Goal: Task Accomplishment & Management: Use online tool/utility

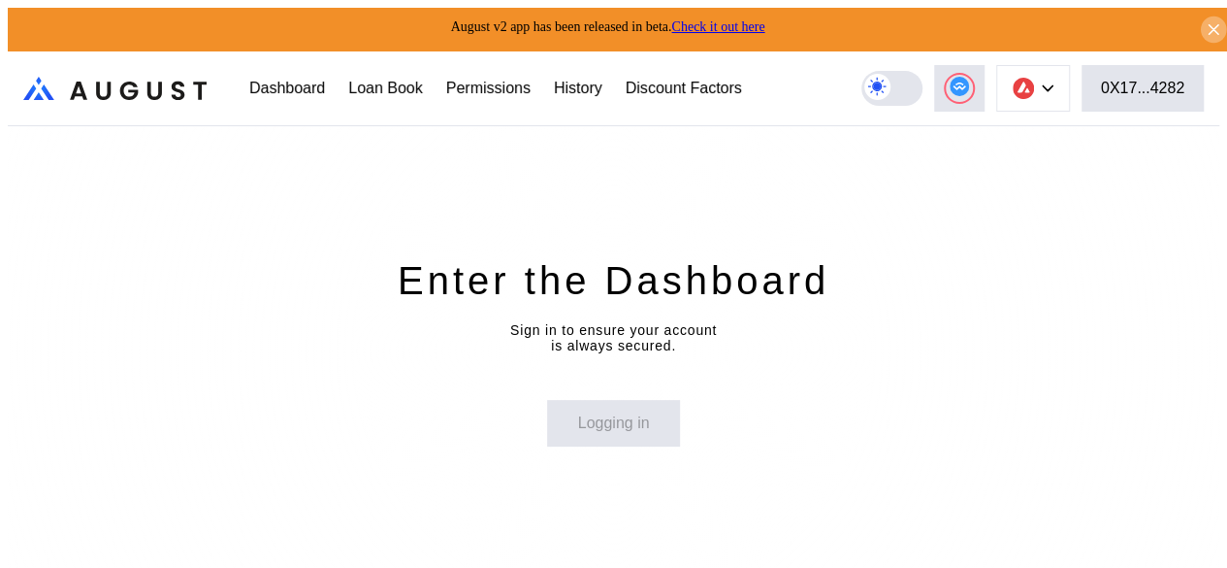
click at [1206, 20] on icon at bounding box center [1214, 29] width 18 height 19
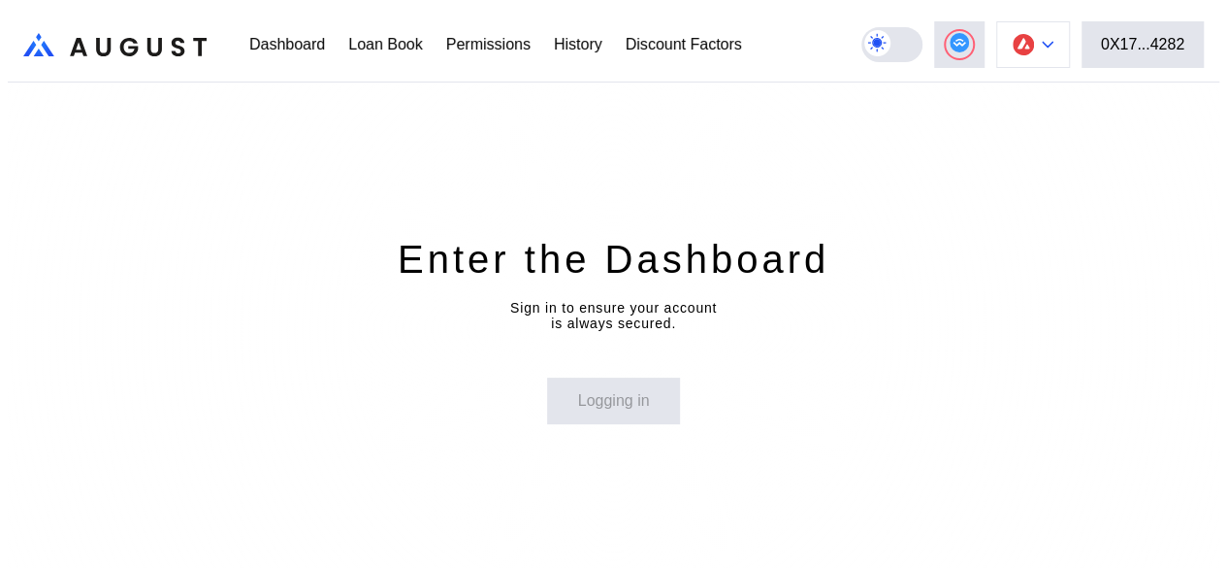
click at [1062, 45] on button at bounding box center [1033, 44] width 74 height 47
click at [776, 137] on div "Enter the Dashboard Sign in to ensure your account is always secured. Logging in" at bounding box center [614, 328] width 1212 height 493
click at [1139, 21] on button "0X17...4282" at bounding box center [1143, 44] width 122 height 47
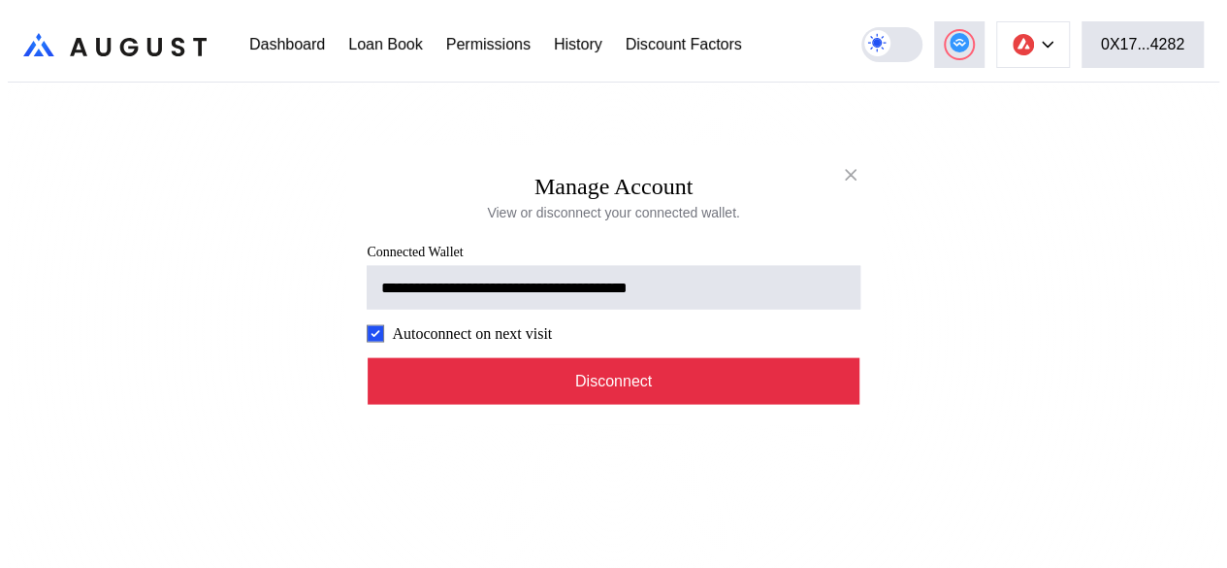
click at [650, 389] on button "Disconnect" at bounding box center [614, 380] width 493 height 47
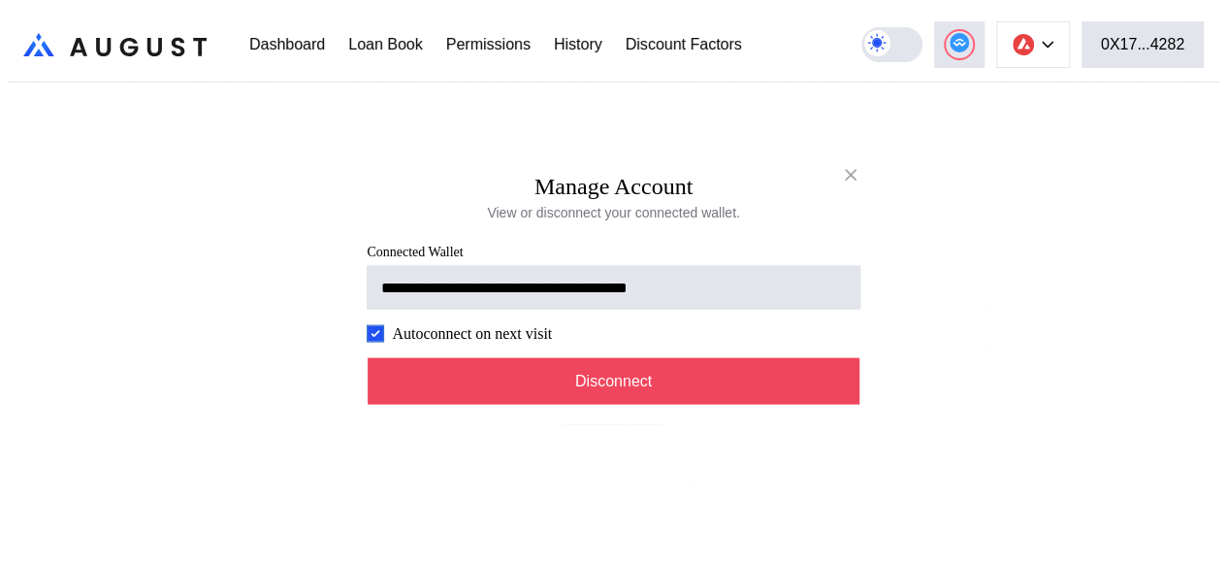
click at [367, 337] on label "modal" at bounding box center [375, 332] width 17 height 17
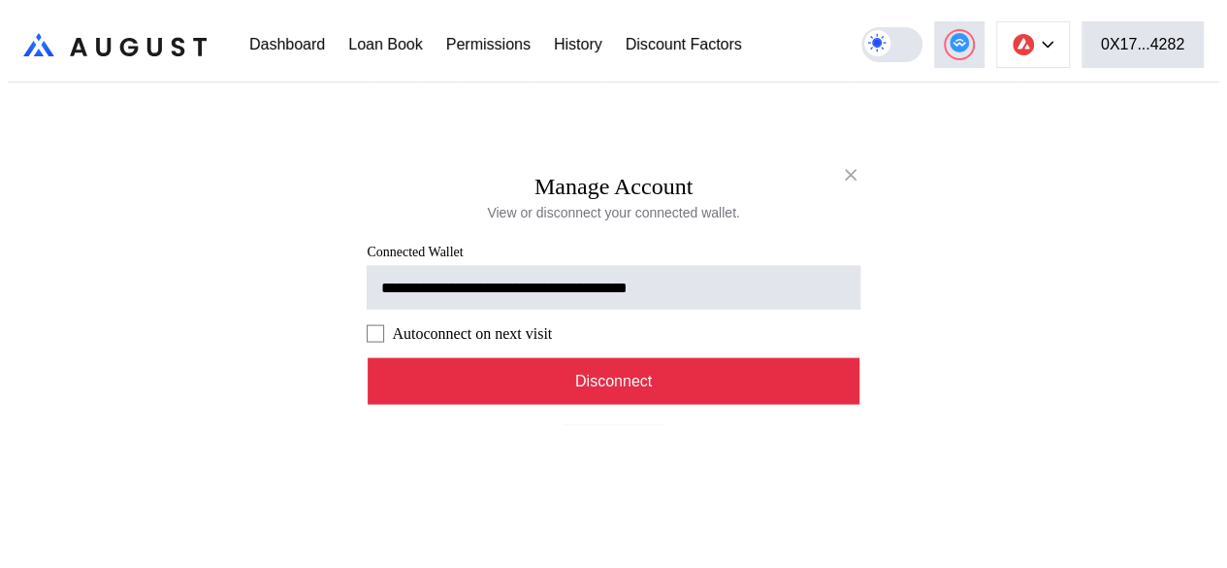
click at [574, 382] on button "Disconnect" at bounding box center [614, 380] width 493 height 47
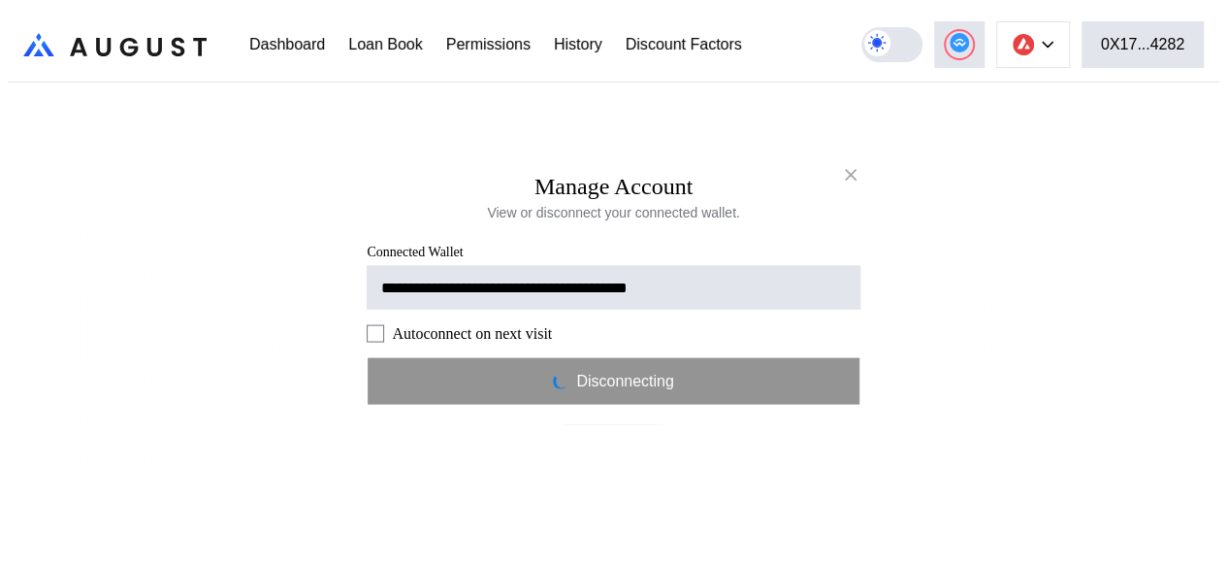
click at [877, 567] on div "**********" at bounding box center [614, 575] width 1212 height 0
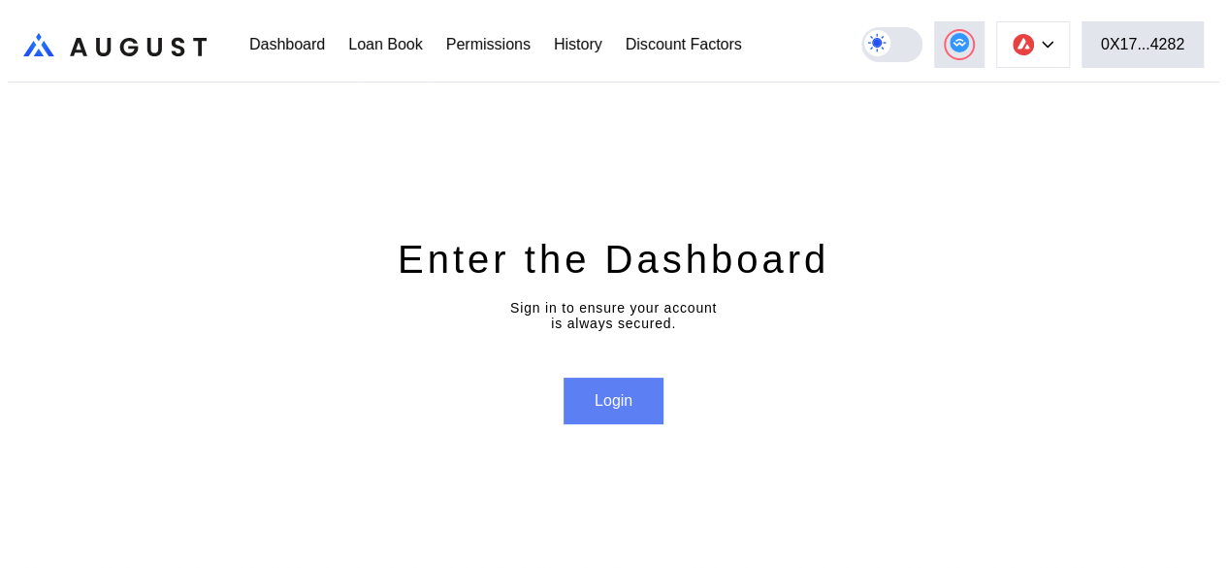
click at [639, 405] on button "Login" at bounding box center [614, 400] width 100 height 47
click at [643, 379] on button "Login" at bounding box center [614, 400] width 100 height 47
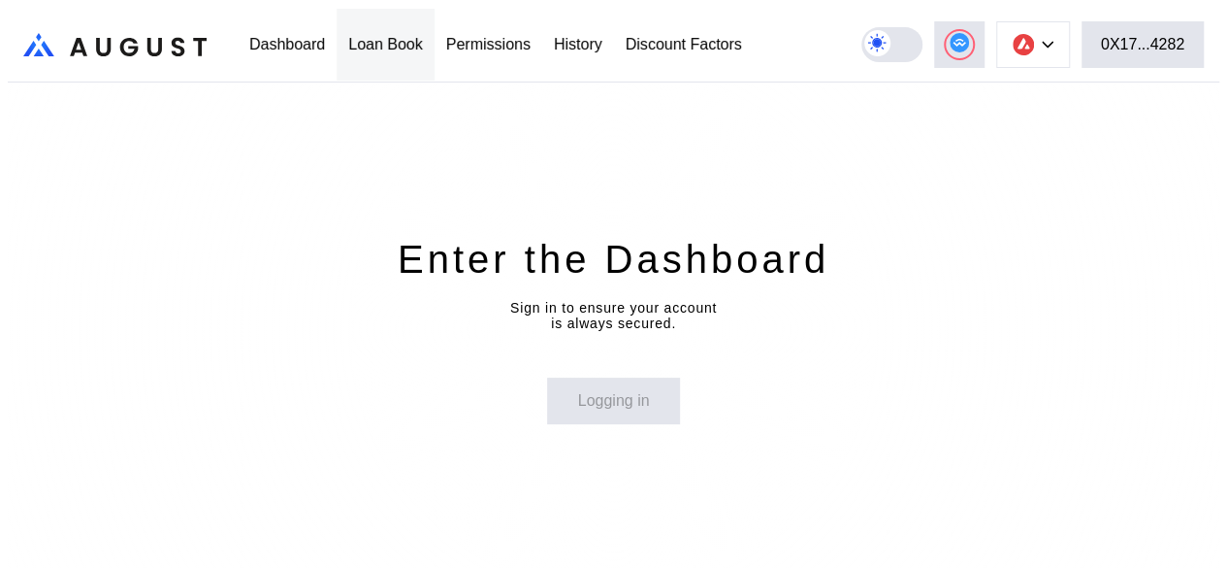
click at [378, 36] on div "Loan Book" at bounding box center [385, 44] width 75 height 17
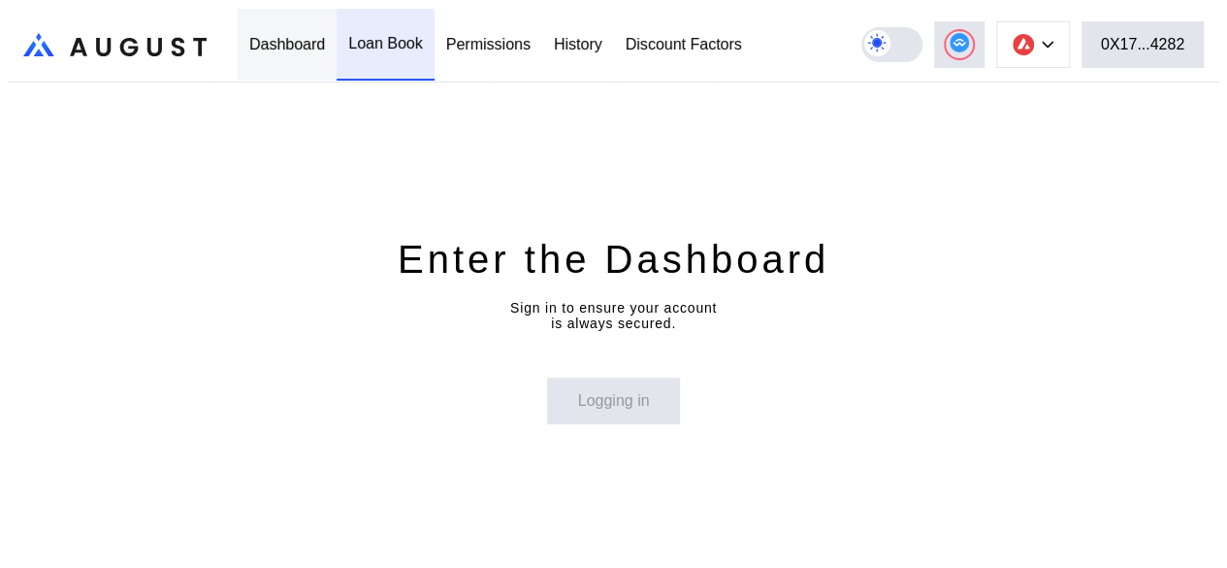
click at [241, 52] on div "Dashboard" at bounding box center [287, 45] width 99 height 72
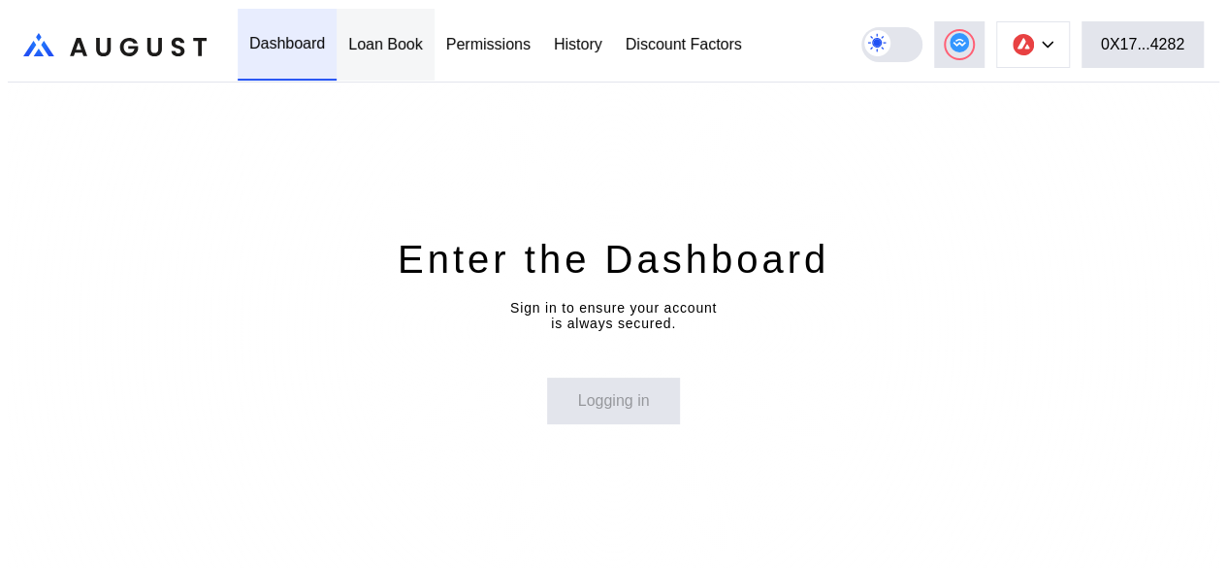
click at [373, 40] on div "Loan Book" at bounding box center [385, 44] width 75 height 17
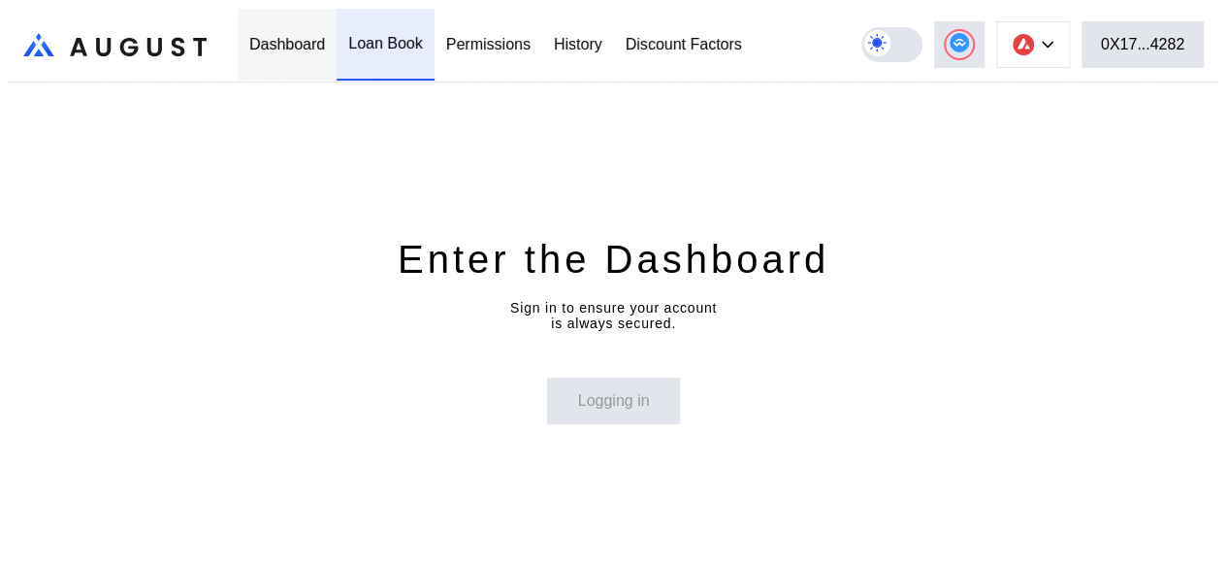
drag, startPoint x: 284, startPoint y: 32, endPoint x: 287, endPoint y: 43, distance: 11.1
click at [284, 36] on div "Dashboard" at bounding box center [287, 44] width 76 height 17
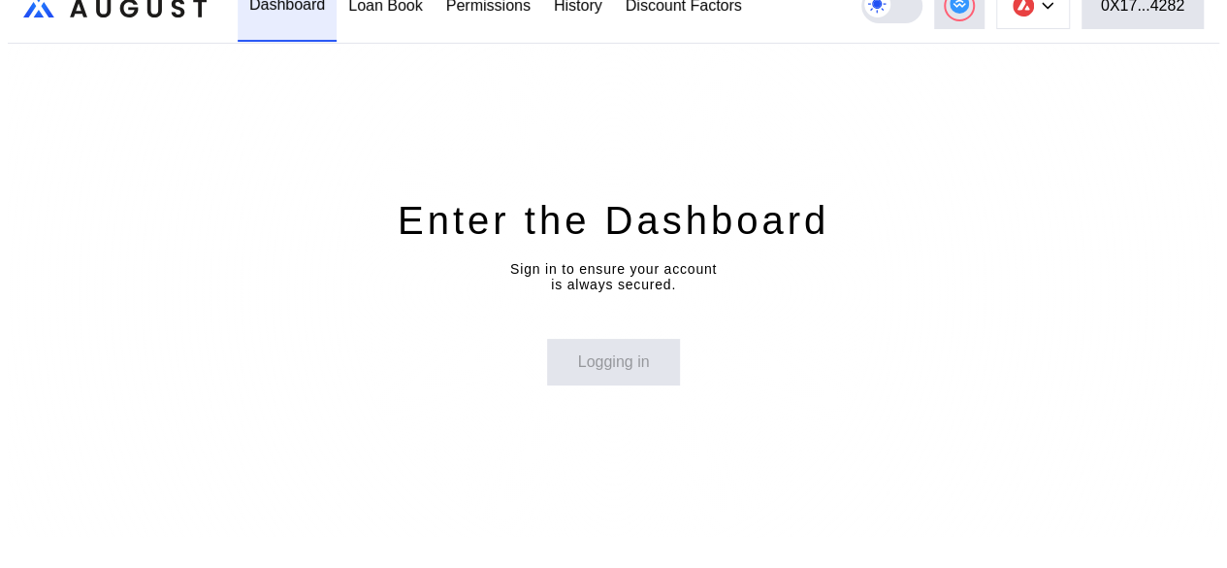
scroll to position [59, 0]
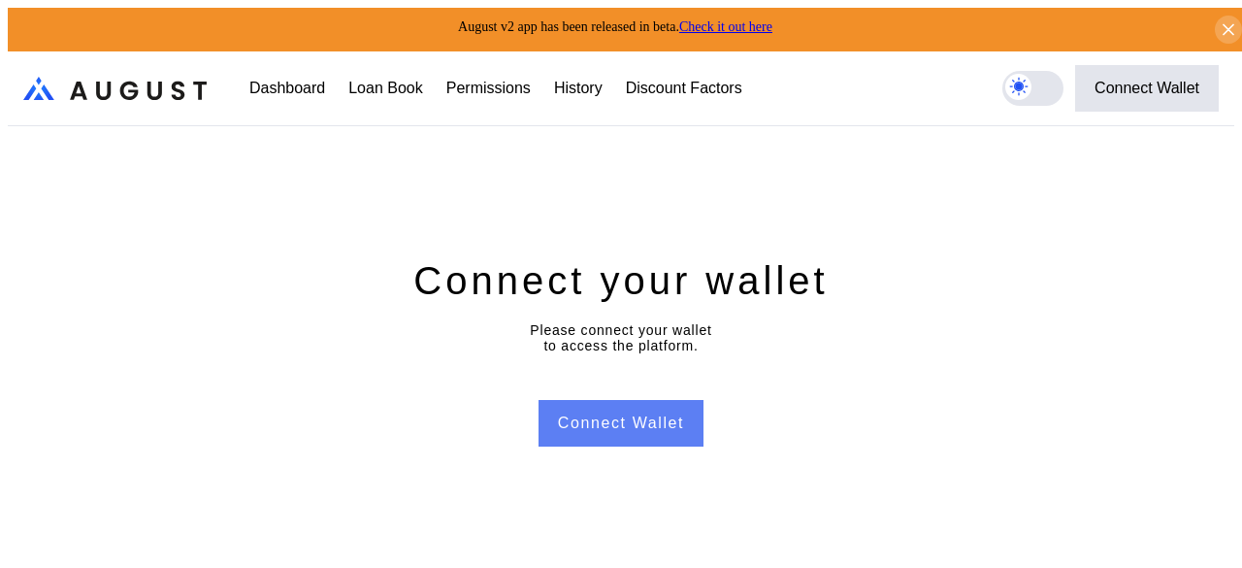
click at [592, 430] on button "Connect Wallet" at bounding box center [621, 423] width 165 height 47
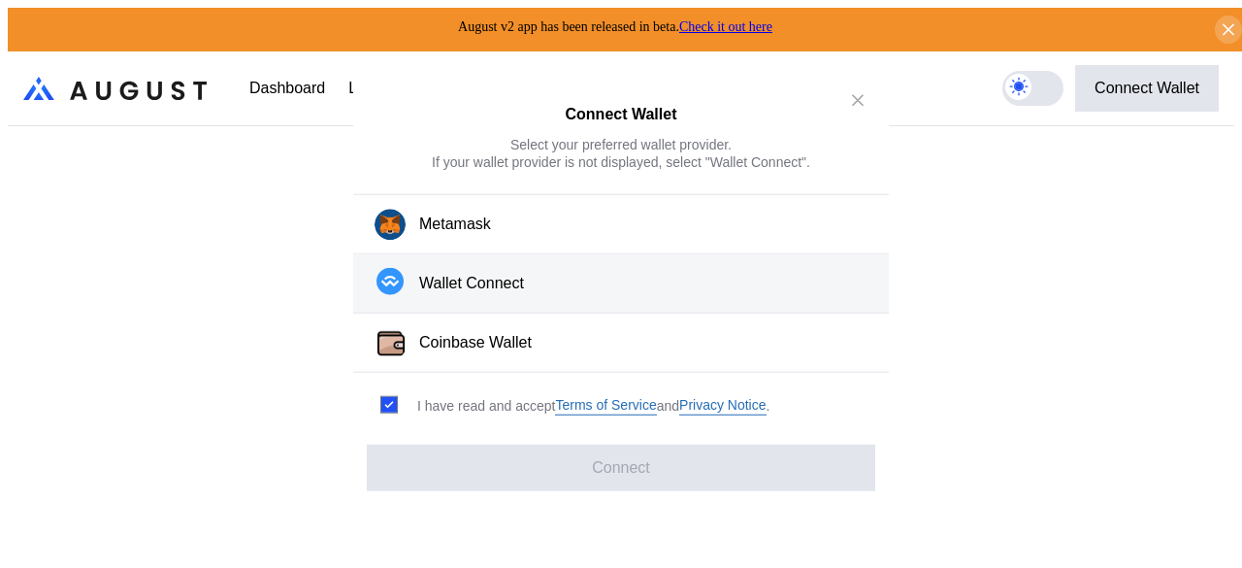
click at [594, 275] on button "Wallet Connect" at bounding box center [621, 283] width 536 height 59
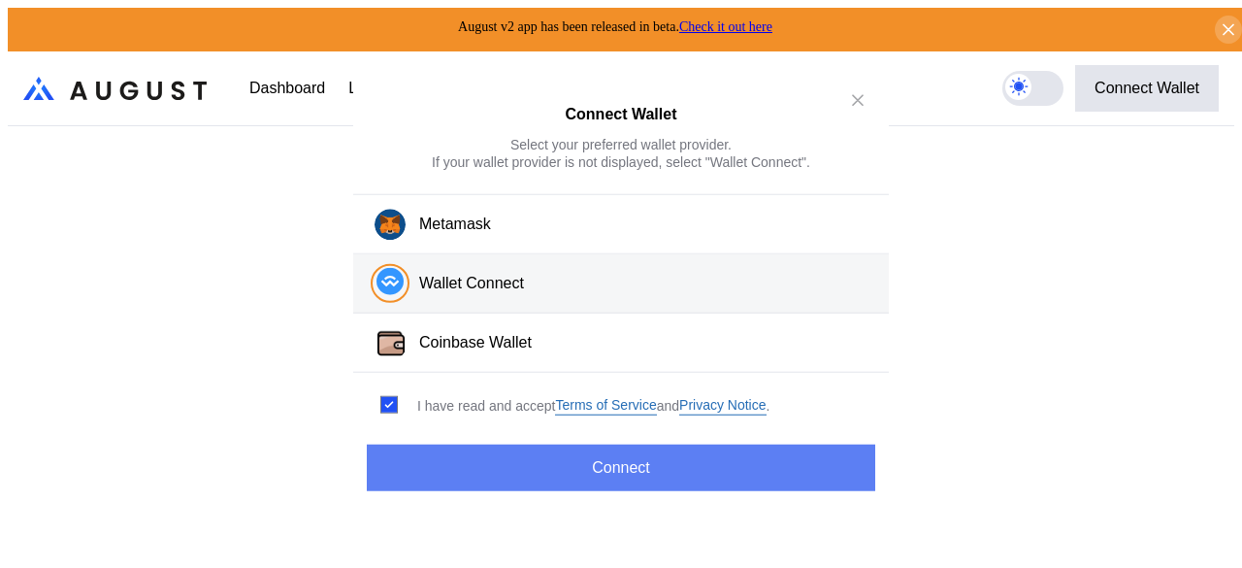
click at [594, 469] on button "Connect" at bounding box center [621, 467] width 508 height 47
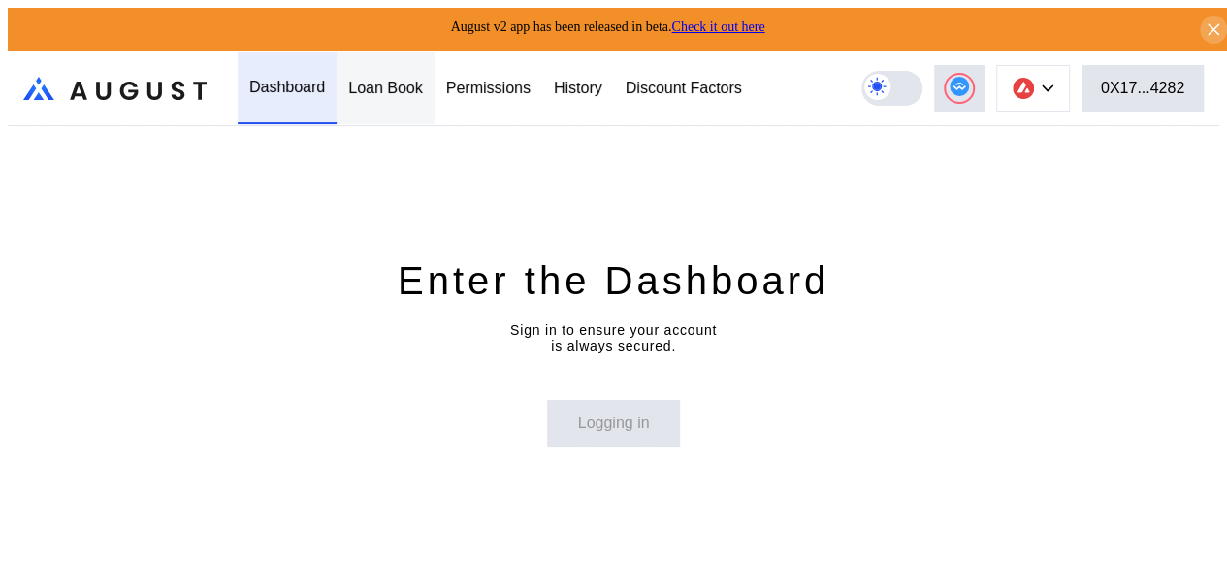
click at [389, 82] on div "Loan Book" at bounding box center [385, 88] width 75 height 17
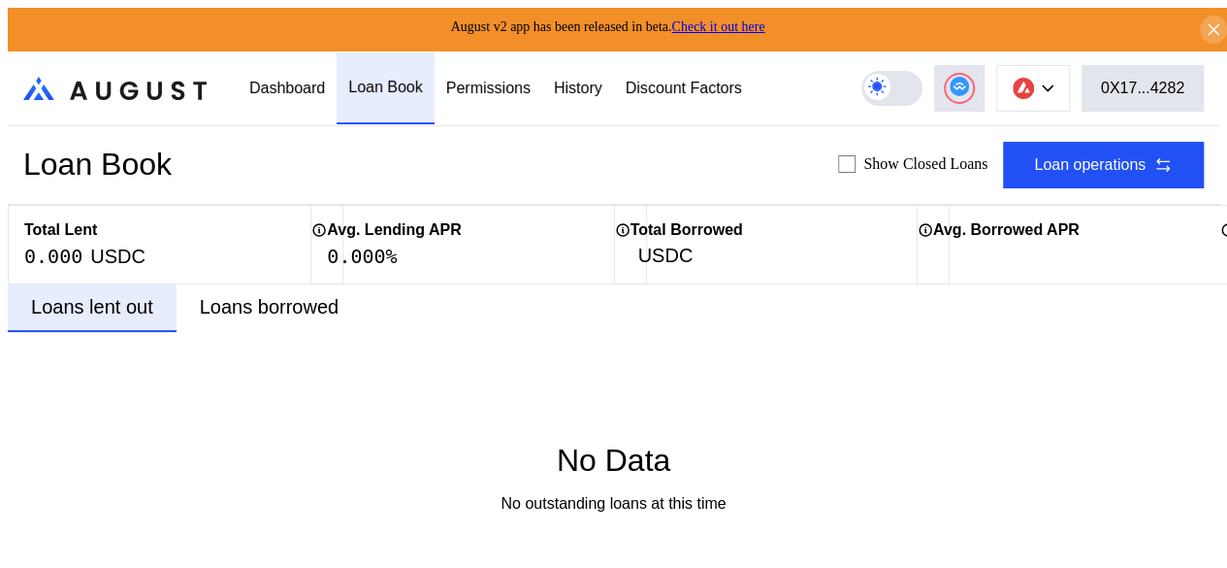
scroll to position [103, 0]
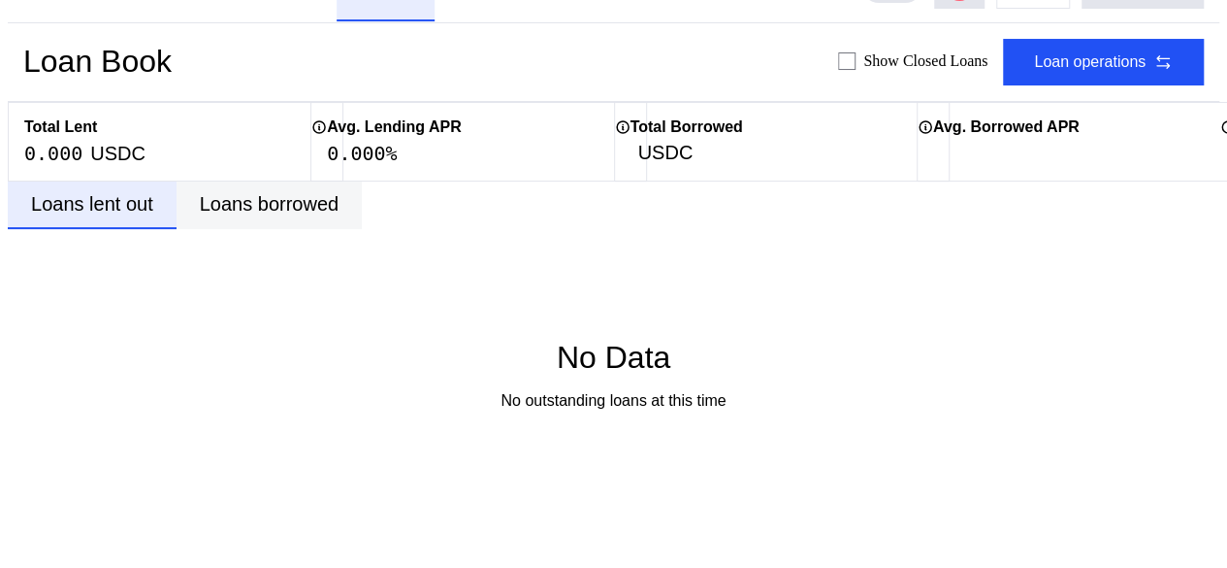
click at [289, 212] on div "Loans borrowed" at bounding box center [269, 205] width 185 height 48
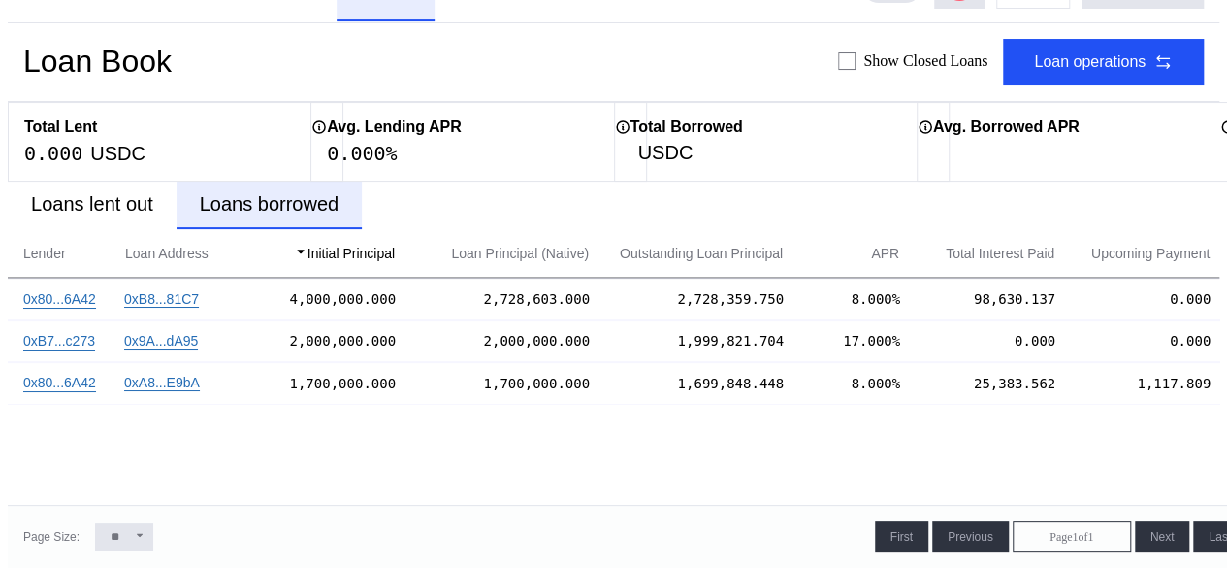
click at [255, 469] on div "0x80...6A42 0xB8...81C7 4,000,000.000 2,728,603.000 2,728,359.750 8.000% 98,630…" at bounding box center [716, 422] width 1417 height 289
click at [336, 459] on div "0x80...6A42 0xB8...81C7 4,000,000.000 2,728,603.000 2,728,359.750 8.000% 98,630…" at bounding box center [716, 422] width 1417 height 289
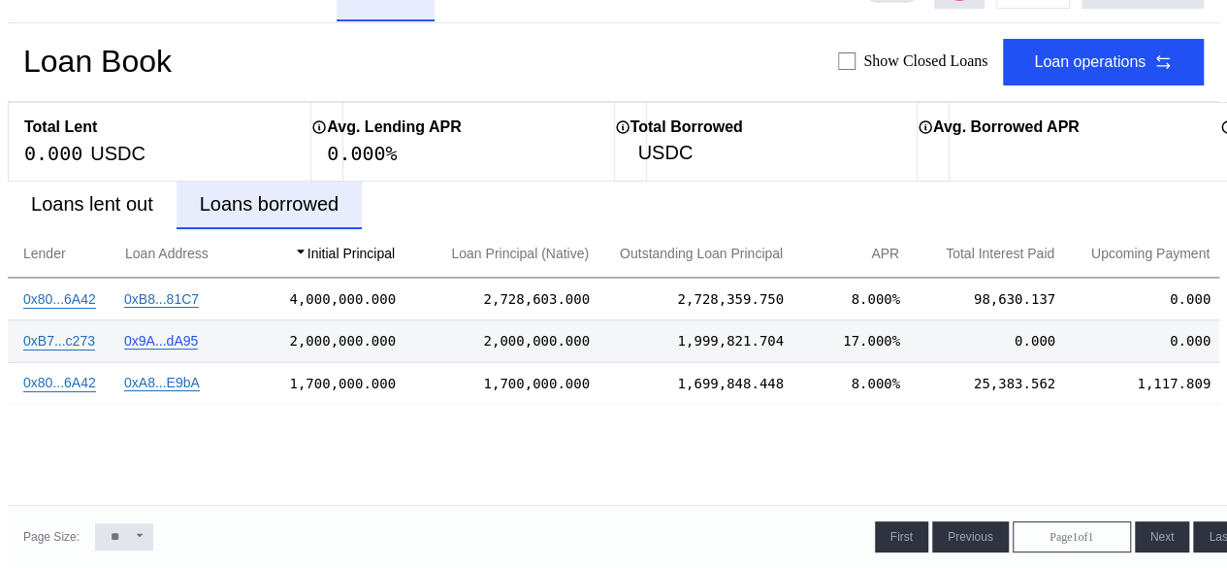
click at [182, 335] on link "0x9A...dA95" at bounding box center [161, 341] width 74 height 16
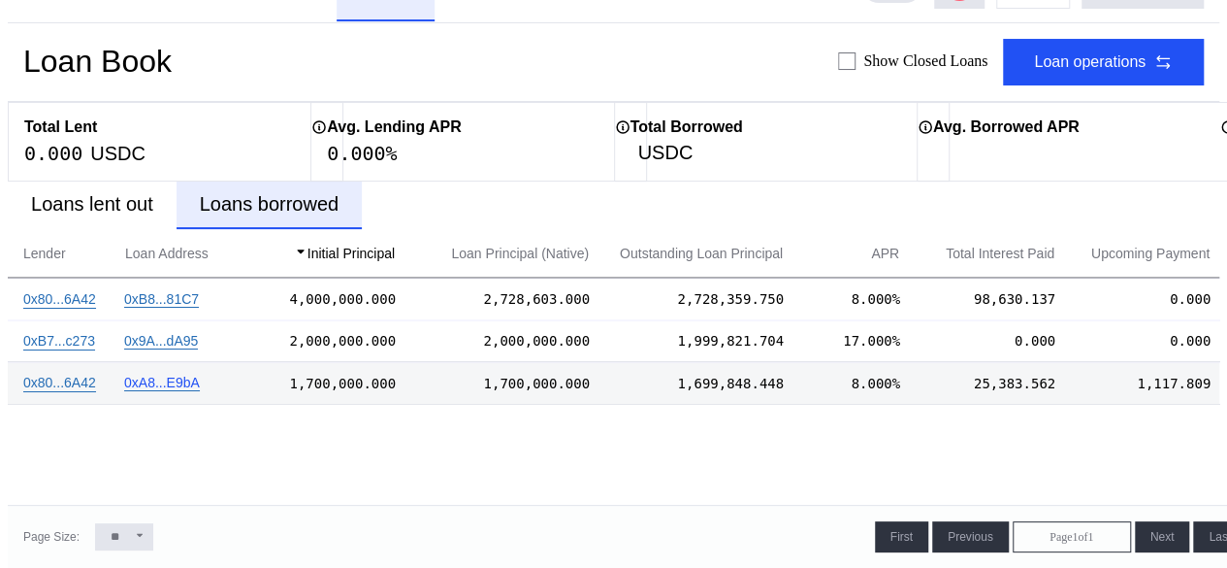
click at [188, 375] on link "0xA8...E9bA" at bounding box center [162, 383] width 76 height 16
